Goal: Information Seeking & Learning: Learn about a topic

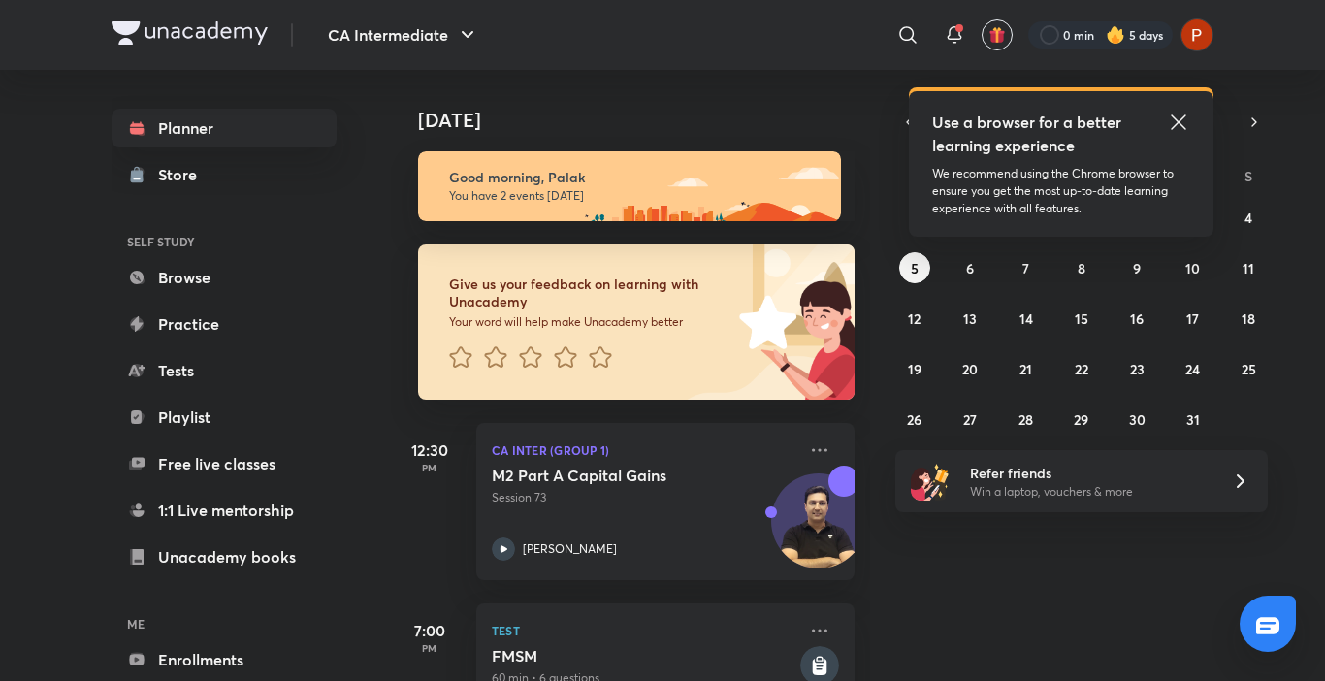
click at [1175, 121] on icon at bounding box center [1177, 122] width 23 height 23
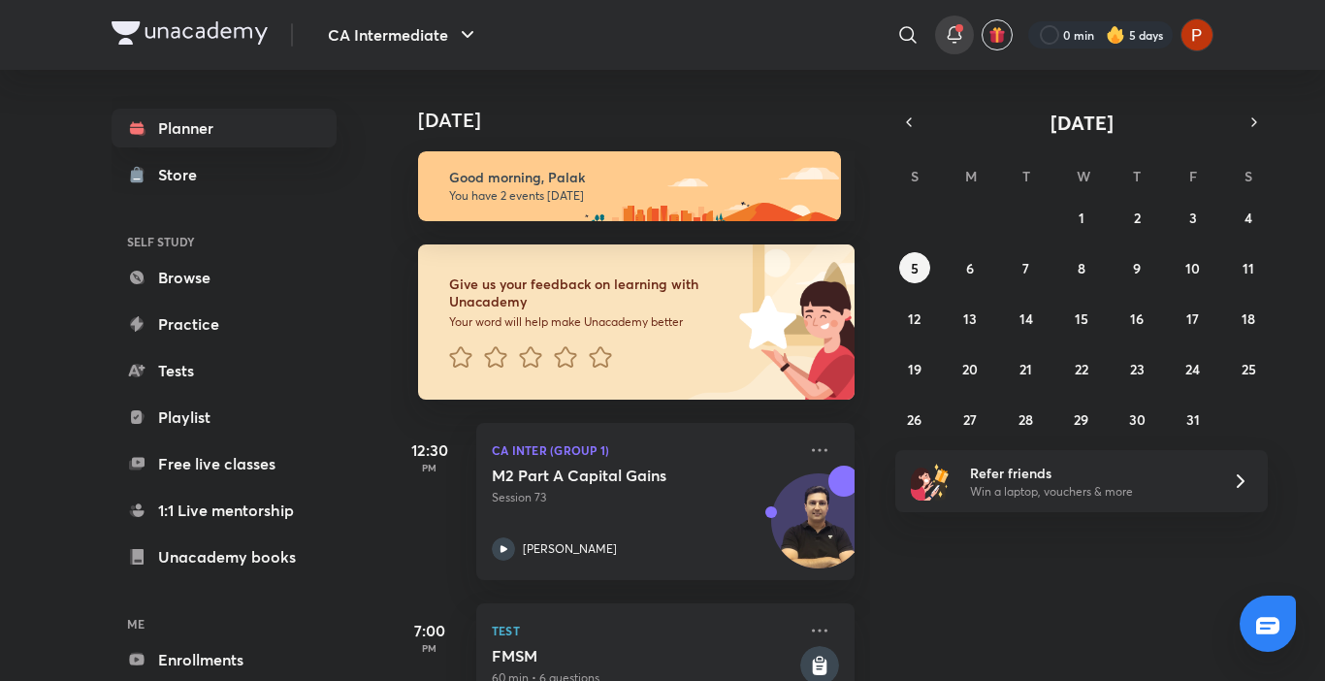
click at [940, 35] on div at bounding box center [954, 35] width 39 height 39
click at [907, 115] on icon "button" at bounding box center [909, 121] width 16 height 17
click at [910, 116] on icon "button" at bounding box center [909, 121] width 16 height 17
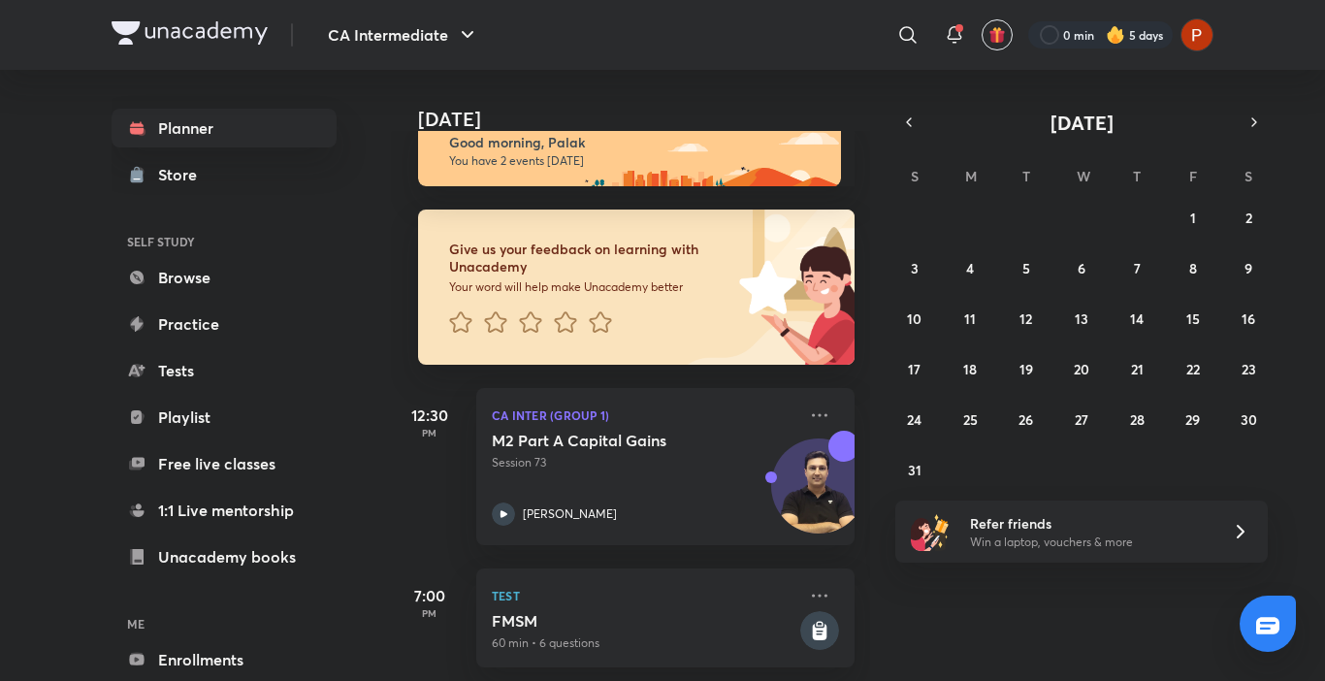
scroll to position [57, 0]
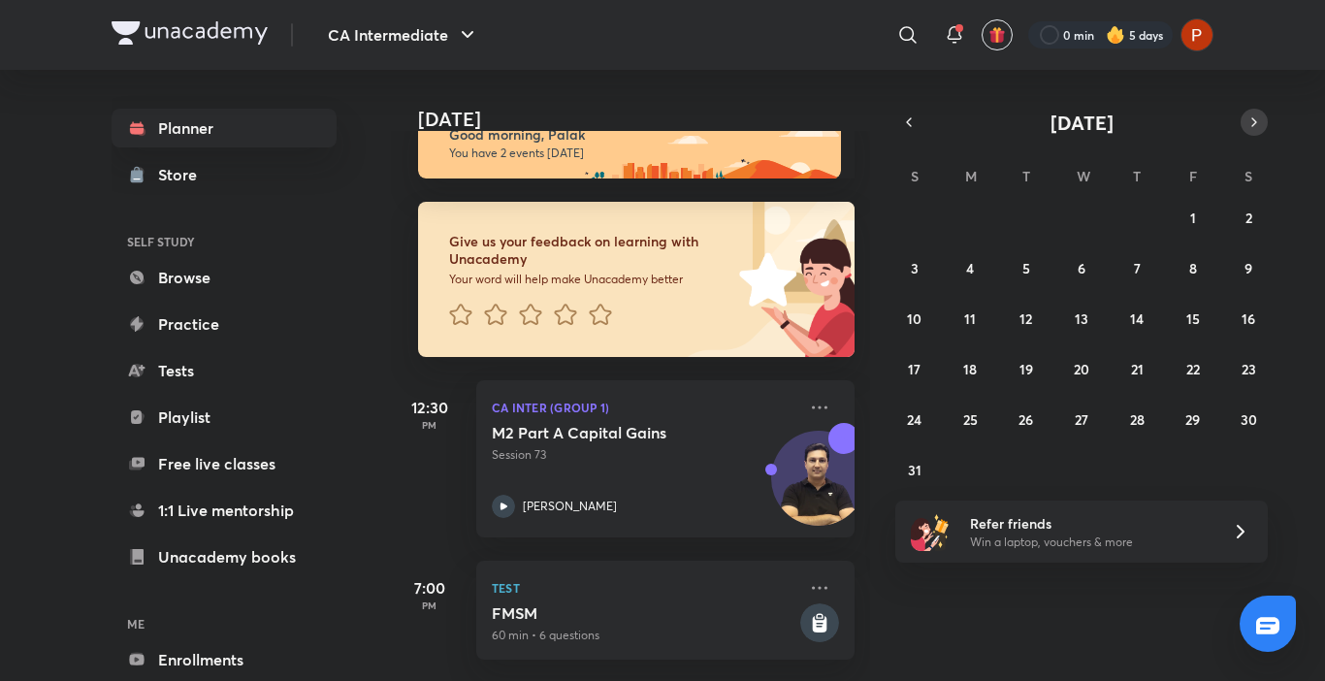
click at [1255, 129] on icon "button" at bounding box center [1254, 121] width 16 height 17
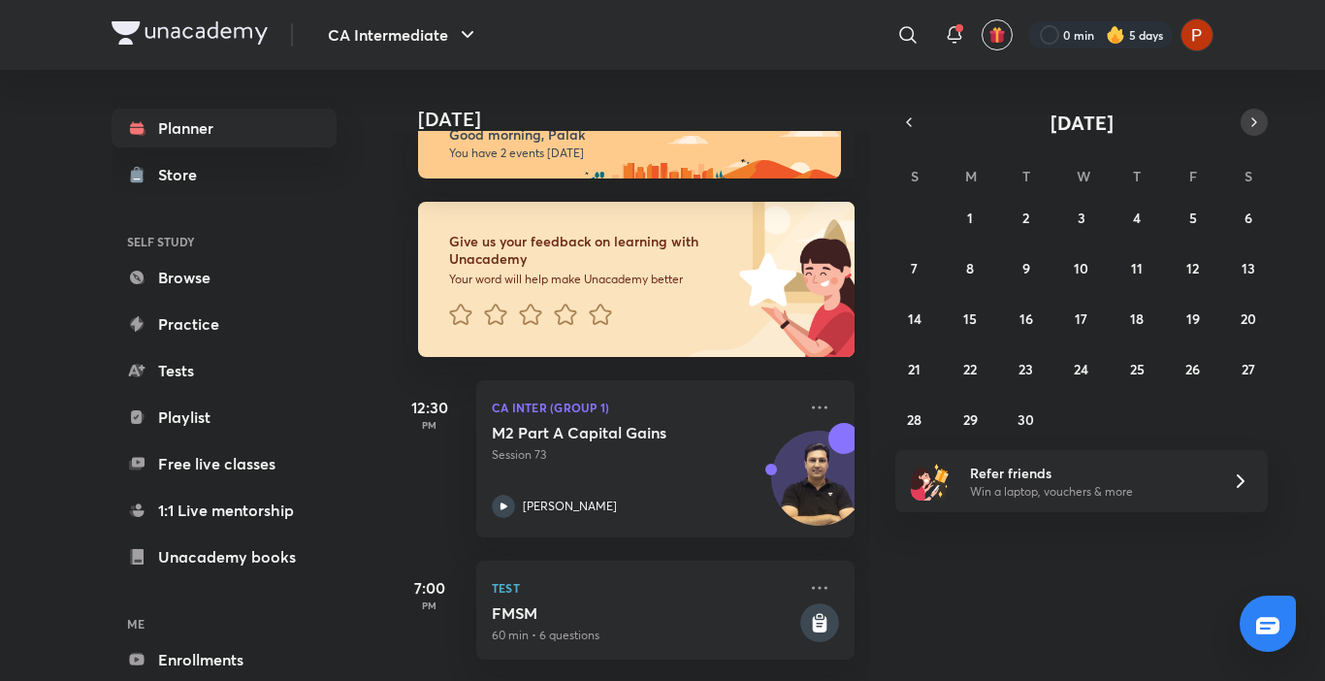
click at [1255, 129] on icon "button" at bounding box center [1254, 121] width 16 height 17
click at [1186, 218] on button "3" at bounding box center [1192, 217] width 31 height 31
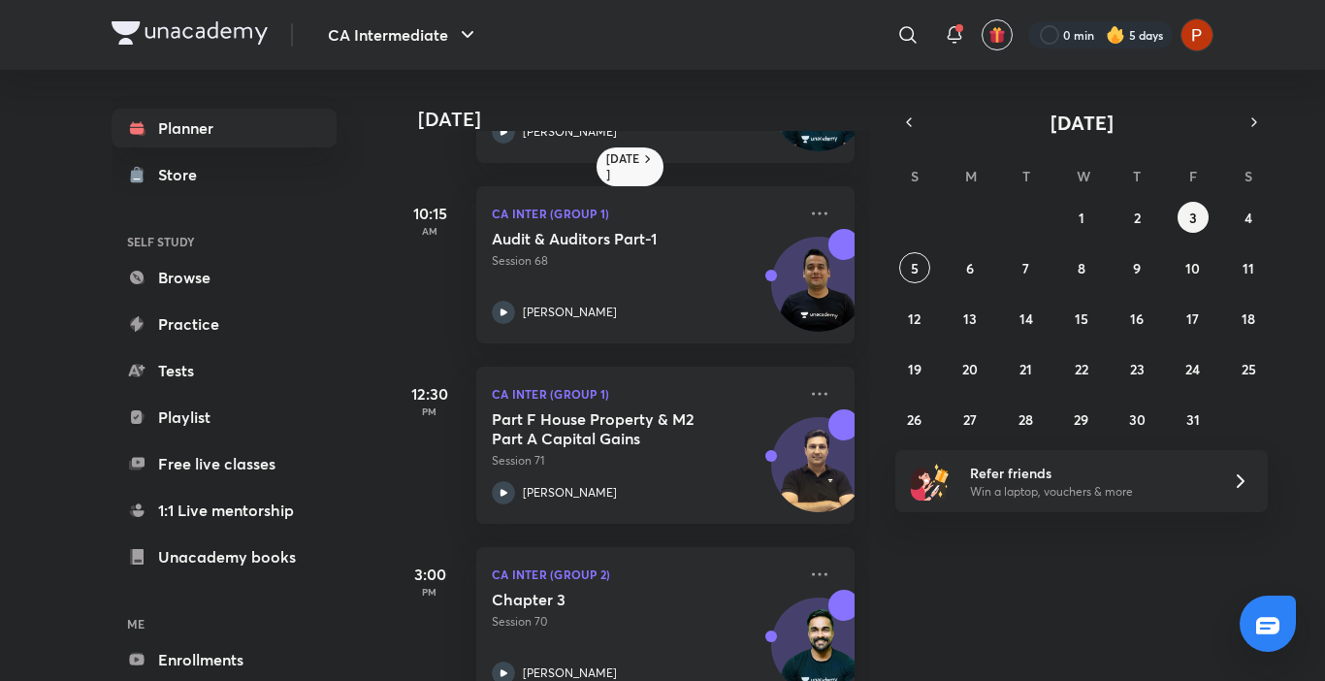
scroll to position [335, 0]
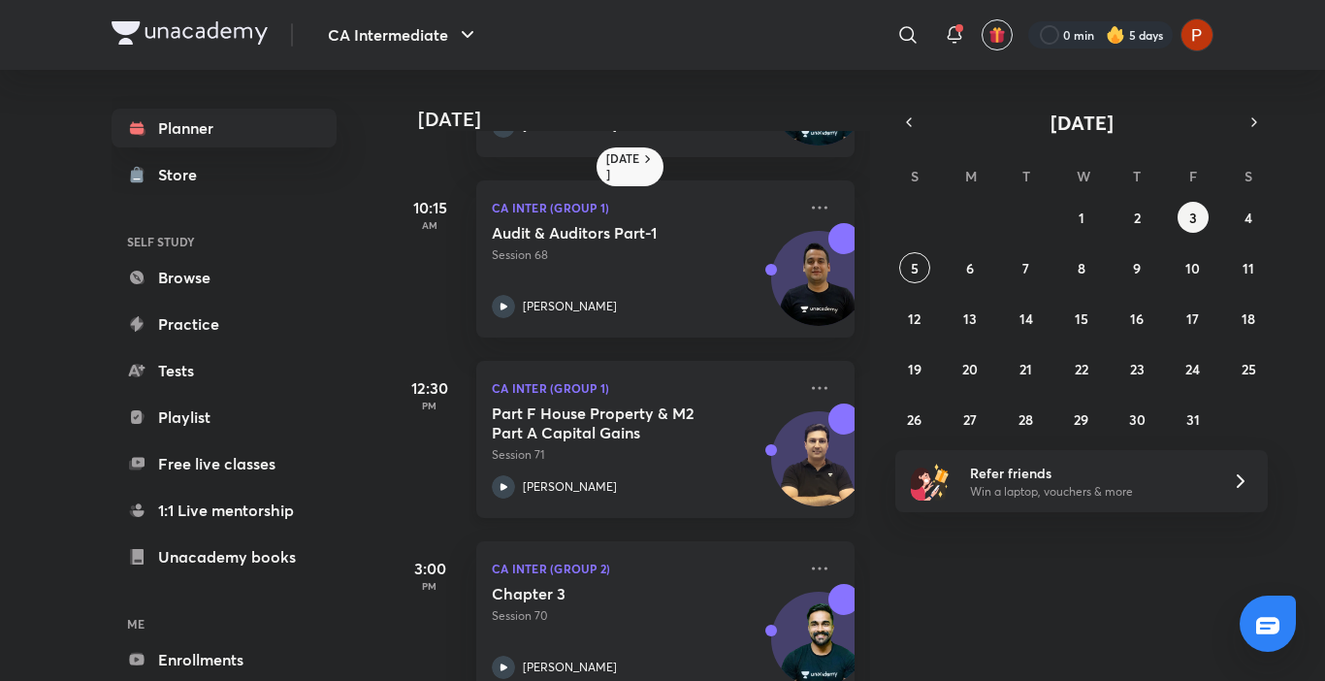
click at [510, 493] on icon at bounding box center [503, 486] width 23 height 23
click at [1251, 226] on abbr "4" at bounding box center [1248, 217] width 8 height 18
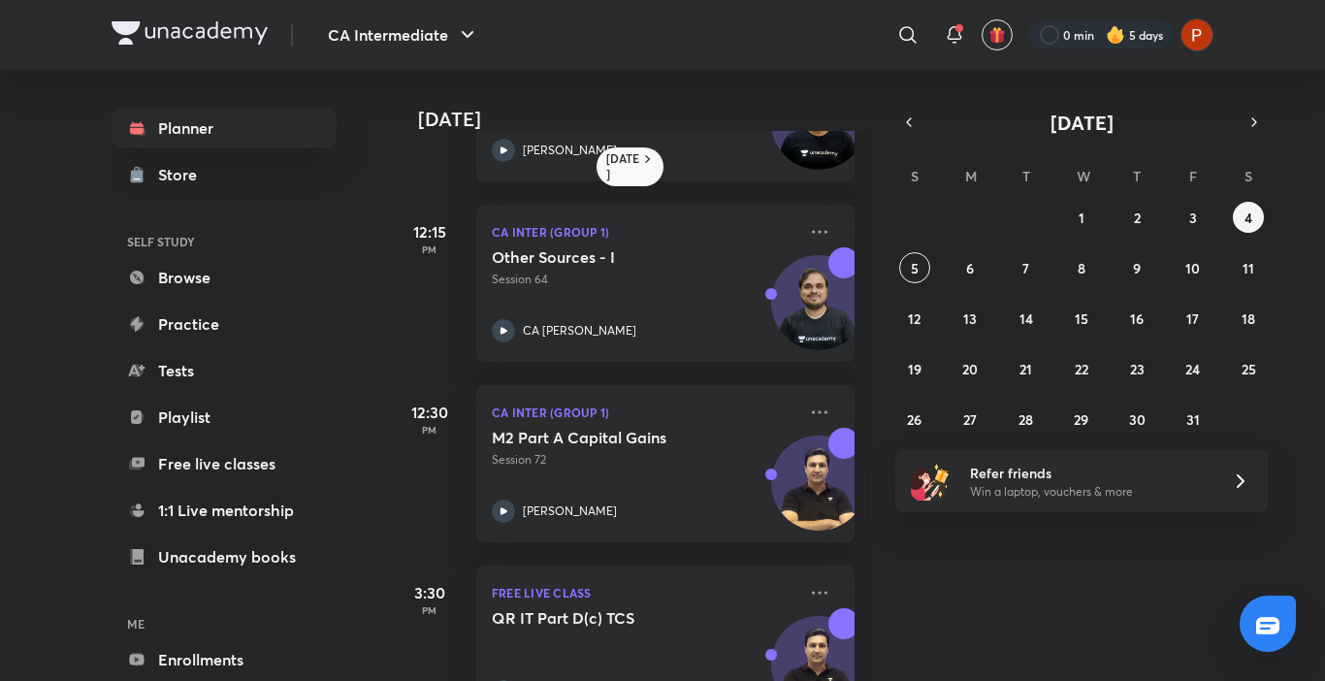
scroll to position [526, 0]
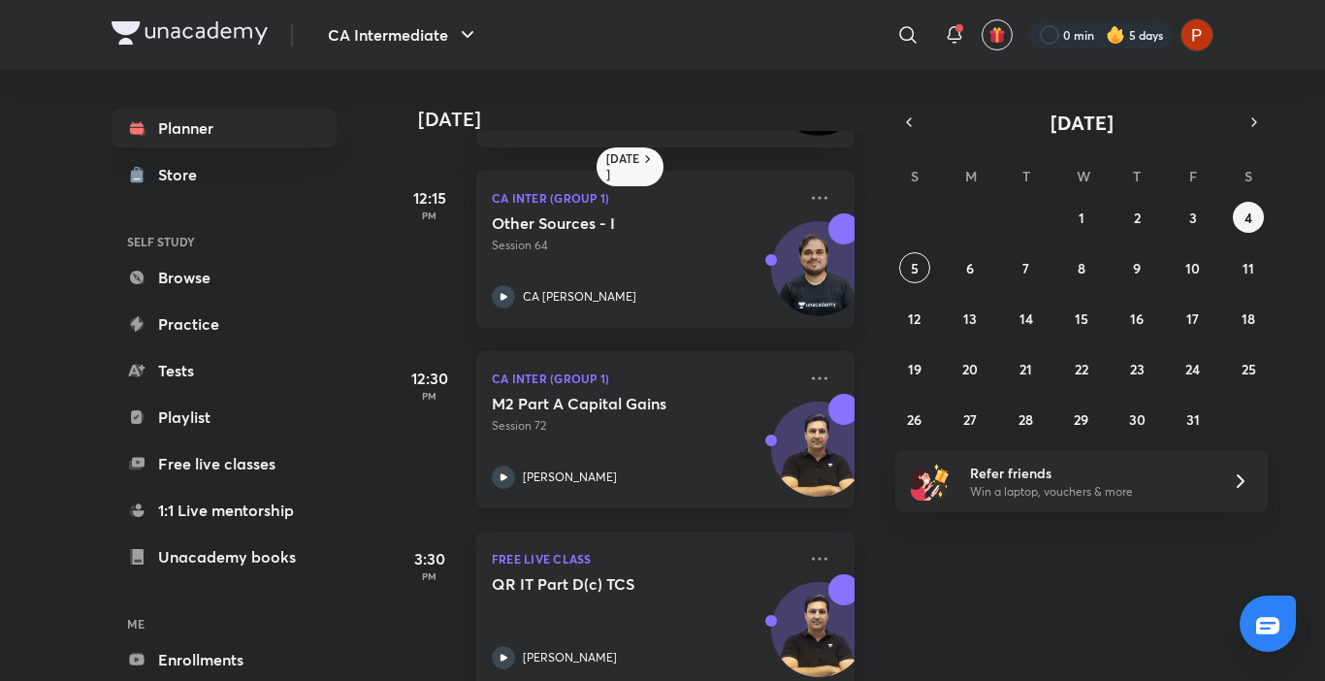
click at [539, 469] on p "[PERSON_NAME]" at bounding box center [570, 476] width 94 height 17
